Goal: Transaction & Acquisition: Purchase product/service

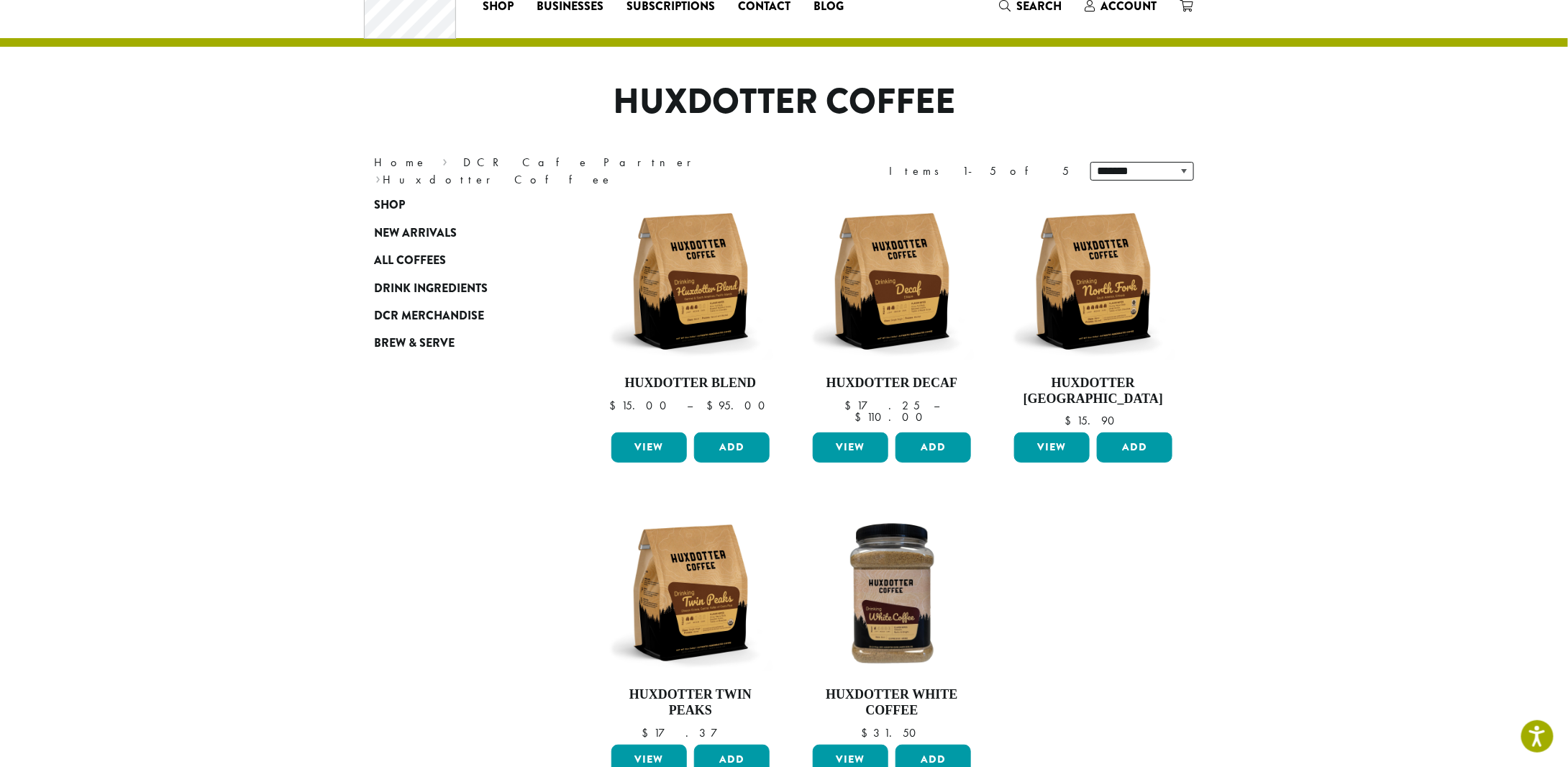
scroll to position [72, 0]
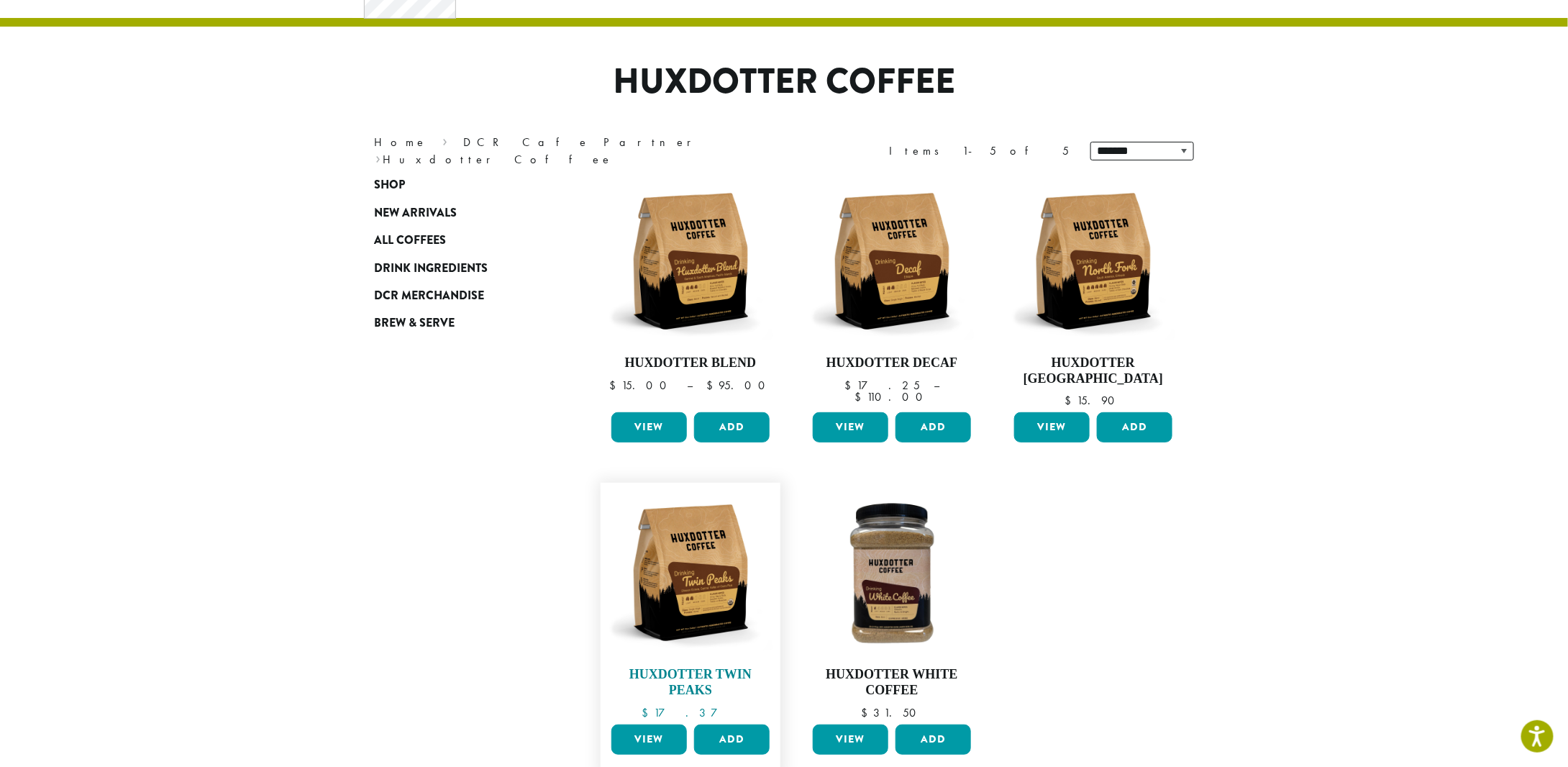
click at [686, 543] on img at bounding box center [691, 573] width 166 height 166
